Goal: Navigation & Orientation: Understand site structure

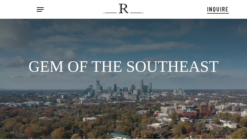
scroll to position [9, 0]
